Goal: Browse casually

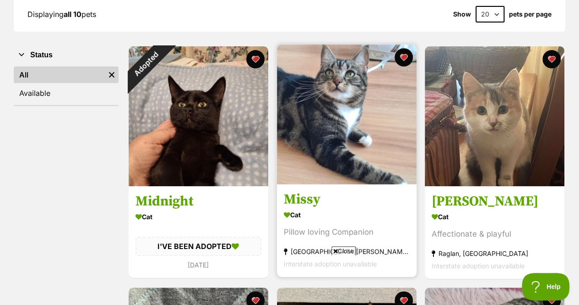
scroll to position [141, 0]
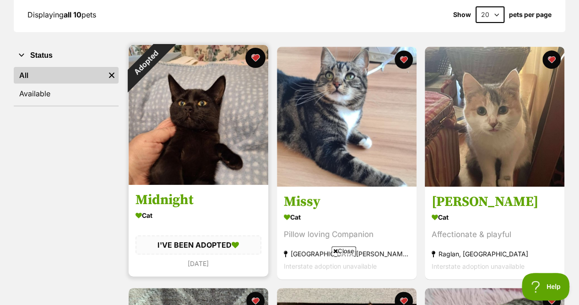
click at [254, 55] on button "favourite" at bounding box center [256, 58] width 20 height 20
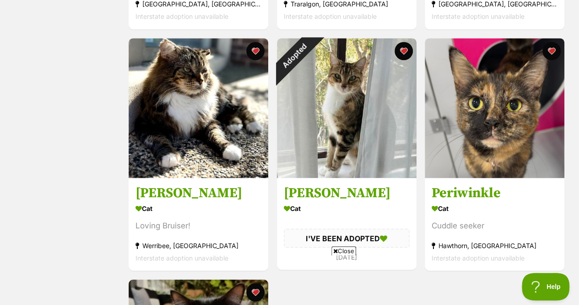
scroll to position [631, 0]
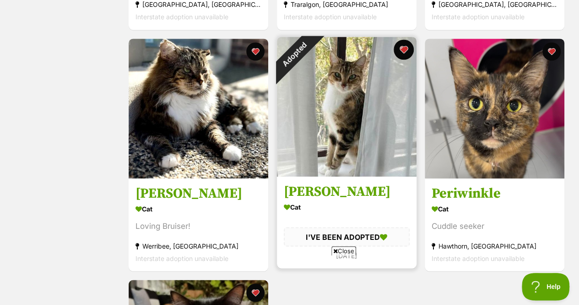
click at [402, 49] on button "favourite" at bounding box center [403, 49] width 20 height 20
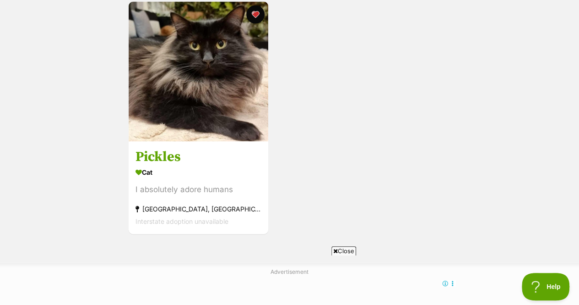
scroll to position [901, 0]
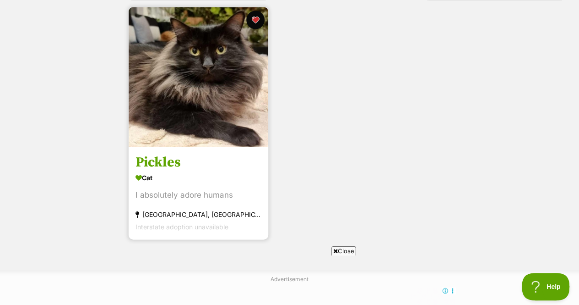
click at [205, 83] on img at bounding box center [199, 77] width 140 height 140
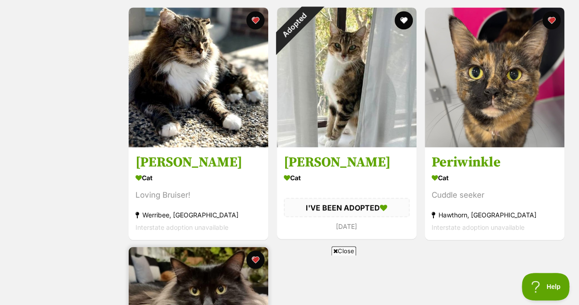
scroll to position [637, 0]
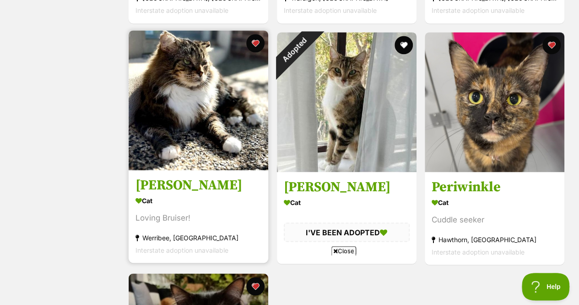
click at [198, 125] on img at bounding box center [199, 100] width 140 height 140
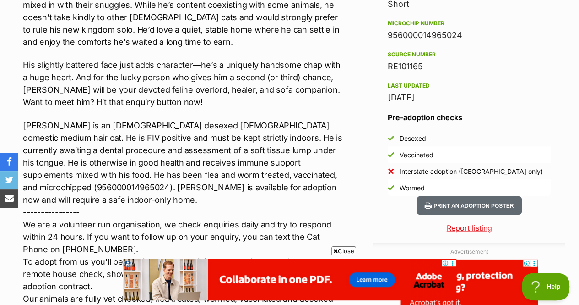
scroll to position [755, 0]
